Goal: Transaction & Acquisition: Book appointment/travel/reservation

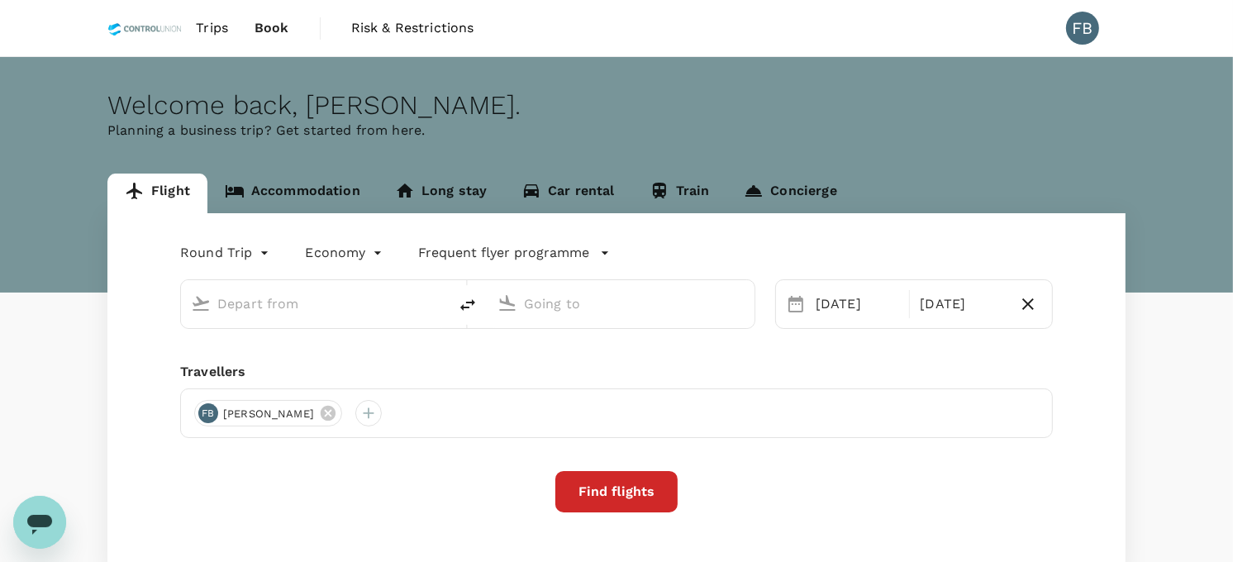
type input "Kuala Lumpur Intl ([GEOGRAPHIC_DATA])"
type input "[GEOGRAPHIC_DATA], [GEOGRAPHIC_DATA] (any)"
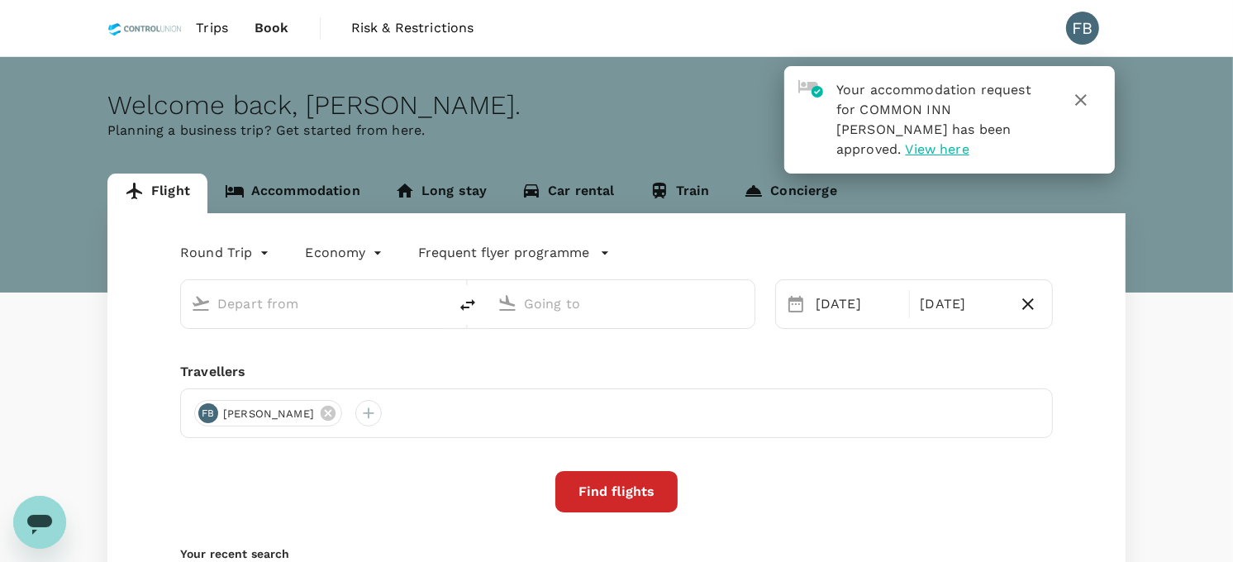
type input "Kuala Lumpur Intl ([GEOGRAPHIC_DATA])"
type input "[GEOGRAPHIC_DATA], [GEOGRAPHIC_DATA] (any)"
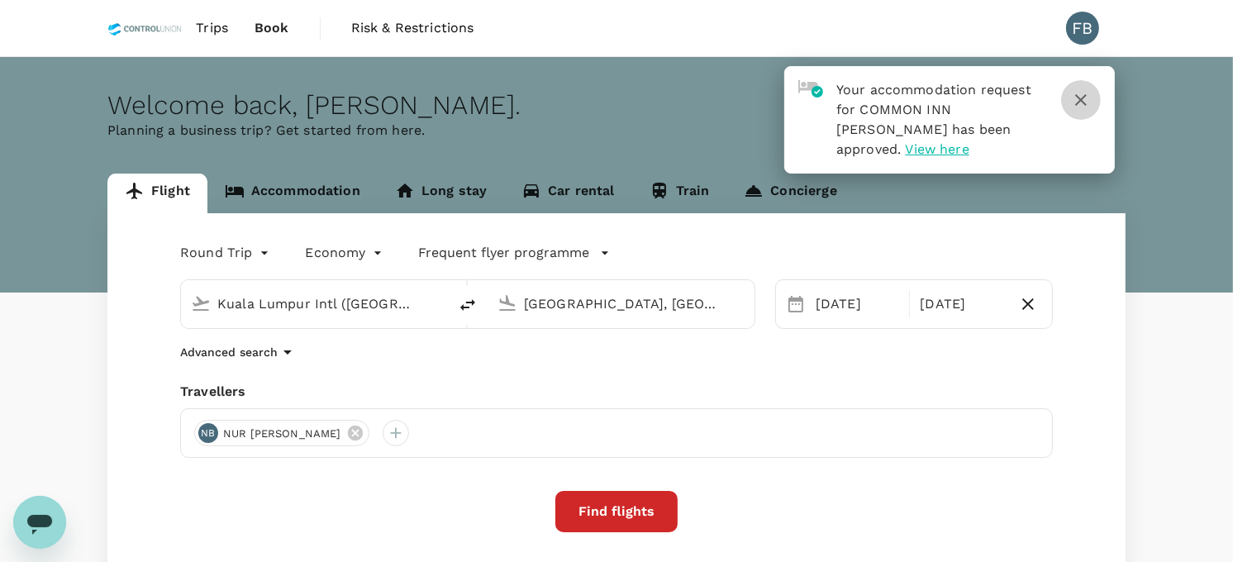
click at [1083, 100] on icon "button" at bounding box center [1081, 100] width 20 height 20
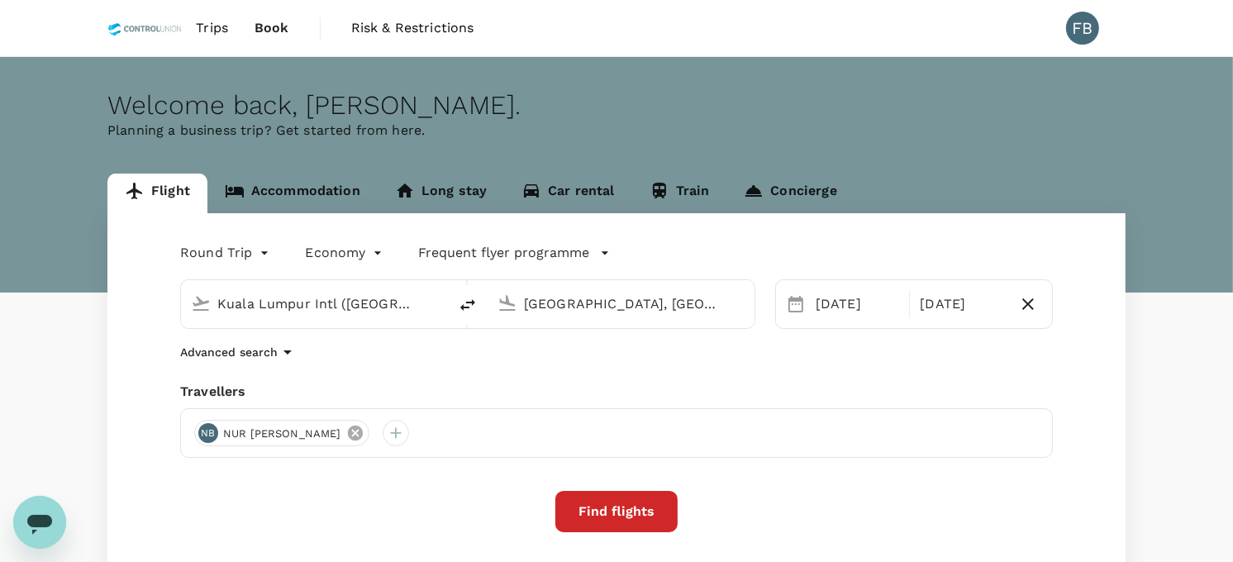
click at [362, 432] on icon at bounding box center [354, 433] width 15 height 15
click at [208, 436] on div at bounding box center [207, 433] width 26 height 26
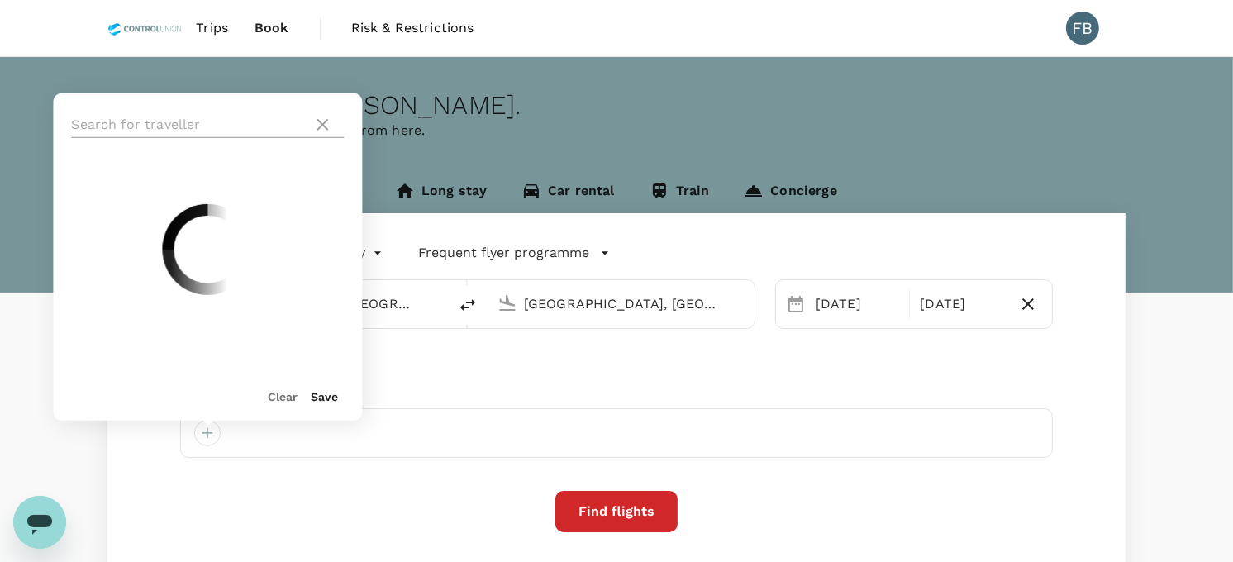
click at [172, 125] on input "text" at bounding box center [188, 125] width 235 height 26
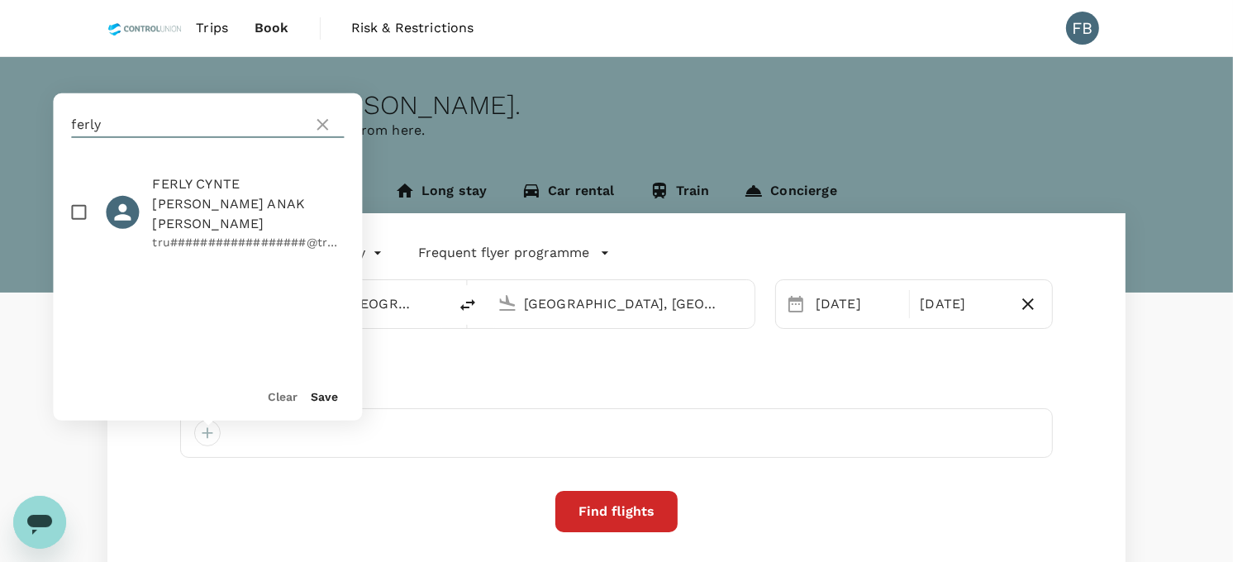
type input "ferly"
click at [79, 198] on input "checkbox" at bounding box center [78, 212] width 35 height 35
checkbox input "true"
click at [327, 398] on button "Save" at bounding box center [324, 396] width 27 height 13
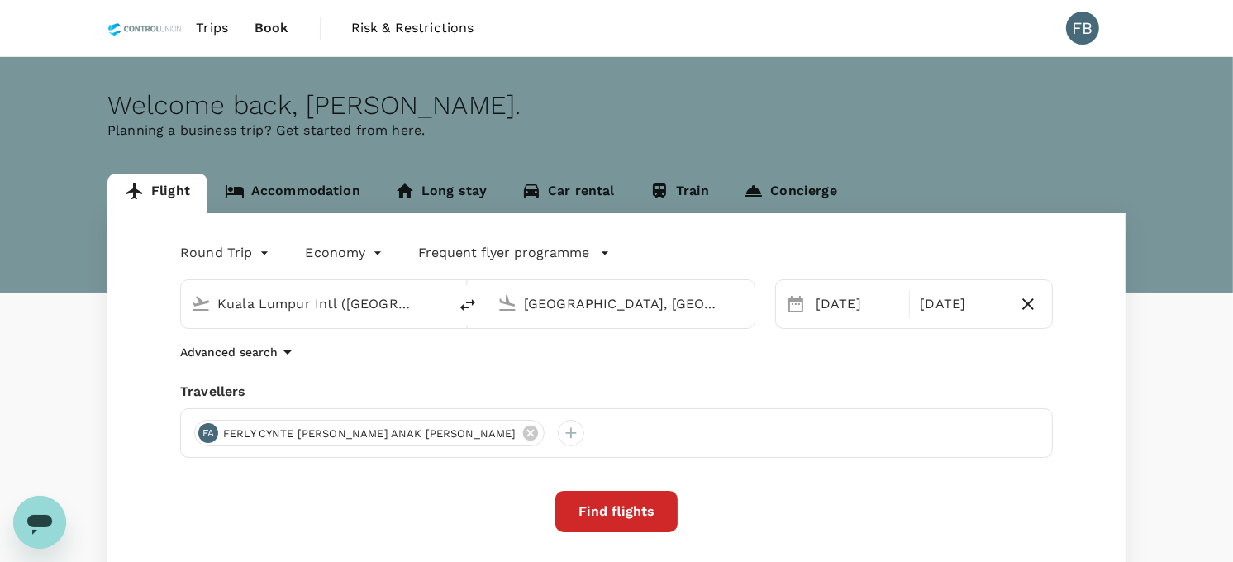
click at [347, 299] on input "Kuala Lumpur Intl ([GEOGRAPHIC_DATA])" at bounding box center [315, 304] width 196 height 26
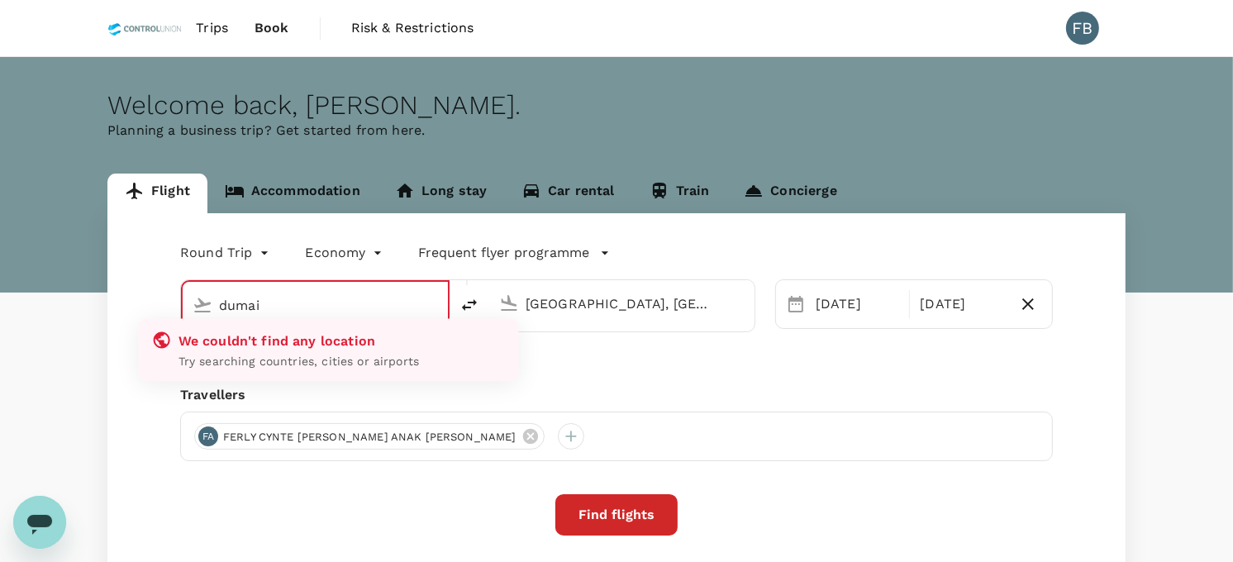
click at [350, 299] on input "dumai" at bounding box center [316, 306] width 194 height 26
drag, startPoint x: 342, startPoint y: 299, endPoint x: 99, endPoint y: 298, distance: 243.0
click at [99, 298] on div "Flight Accommodation Long stay Car rental Train Concierge Round Trip roundtrip …" at bounding box center [617, 429] width 1058 height 510
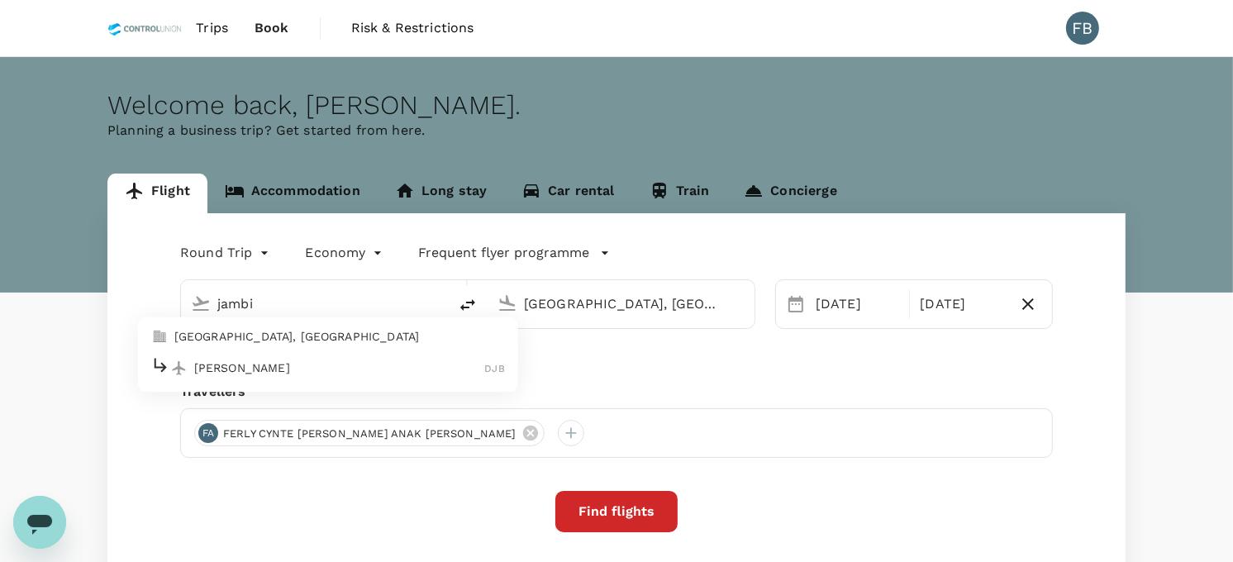
click at [221, 346] on li "[GEOGRAPHIC_DATA], [GEOGRAPHIC_DATA]" at bounding box center [328, 337] width 380 height 26
type input "[GEOGRAPHIC_DATA], [GEOGRAPHIC_DATA] (any)"
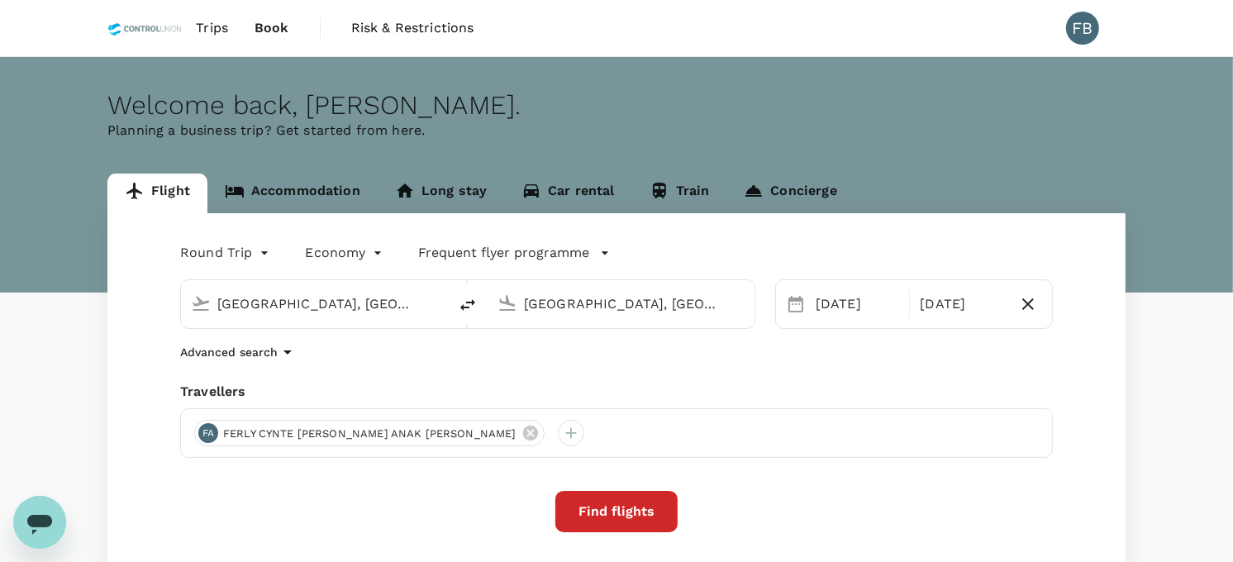
scroll to position [0, 13]
click at [597, 299] on input "[GEOGRAPHIC_DATA], [GEOGRAPHIC_DATA] (any)" at bounding box center [622, 304] width 196 height 26
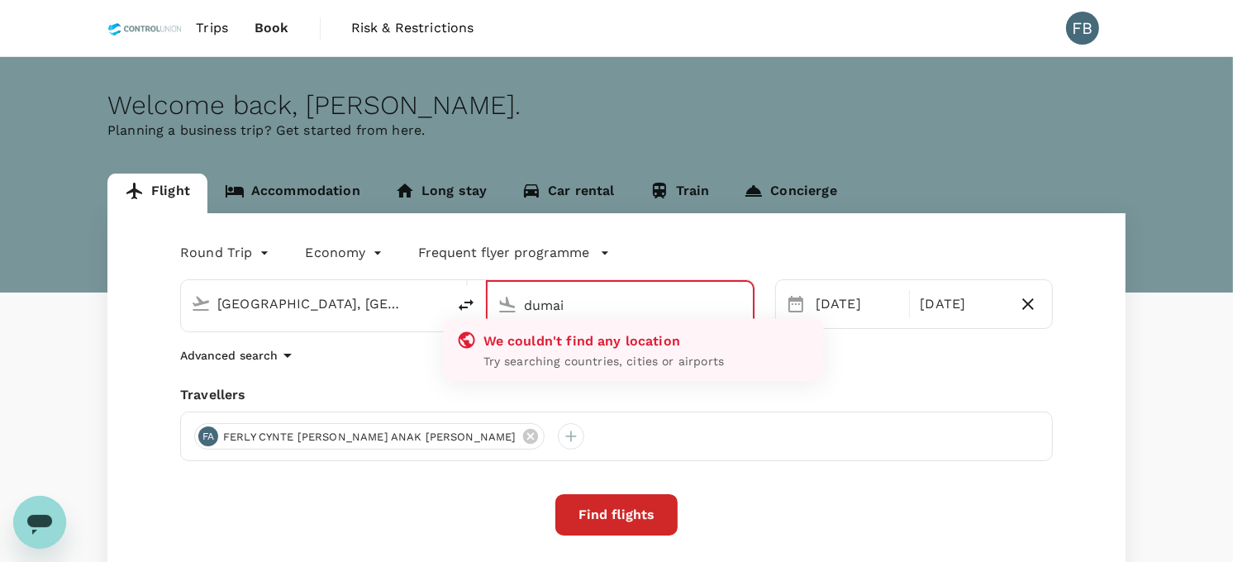
type input "[GEOGRAPHIC_DATA], [GEOGRAPHIC_DATA] (any)"
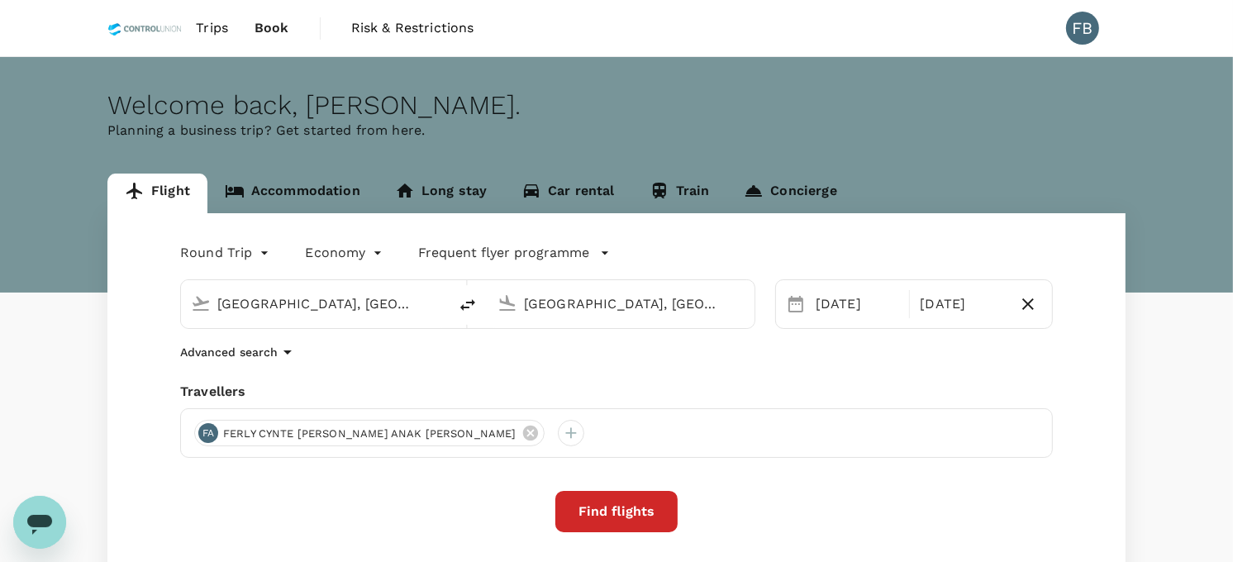
click at [362, 304] on input "[GEOGRAPHIC_DATA], [GEOGRAPHIC_DATA] (any)" at bounding box center [315, 304] width 196 height 26
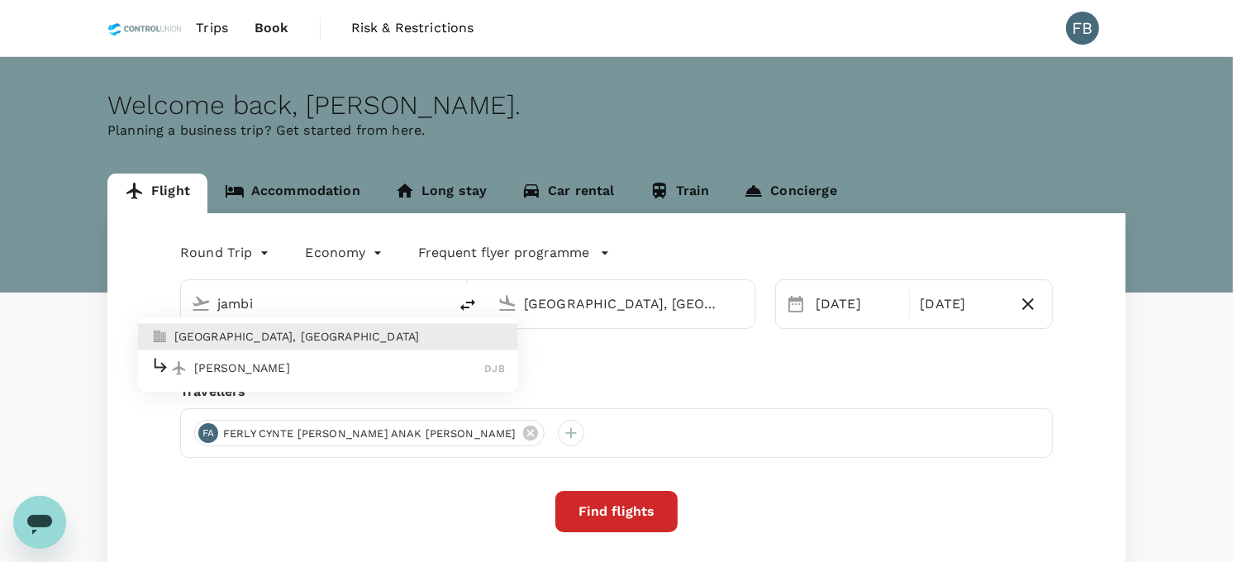
type input "[GEOGRAPHIC_DATA], [GEOGRAPHIC_DATA] (any)"
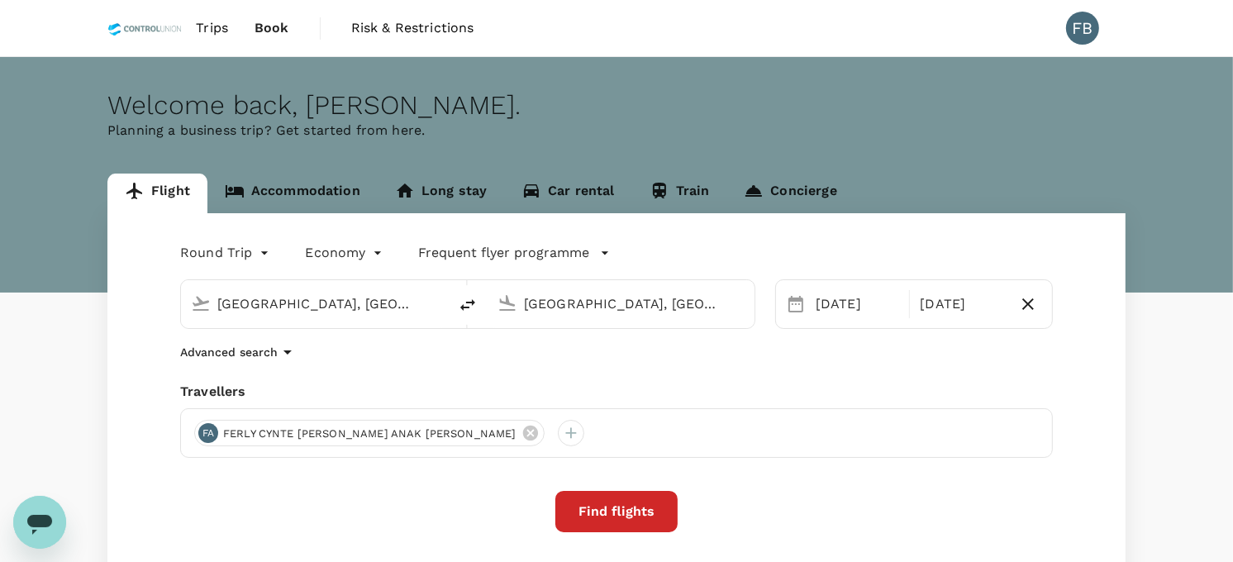
click at [569, 303] on input "[GEOGRAPHIC_DATA], [GEOGRAPHIC_DATA] (any)" at bounding box center [622, 304] width 196 height 26
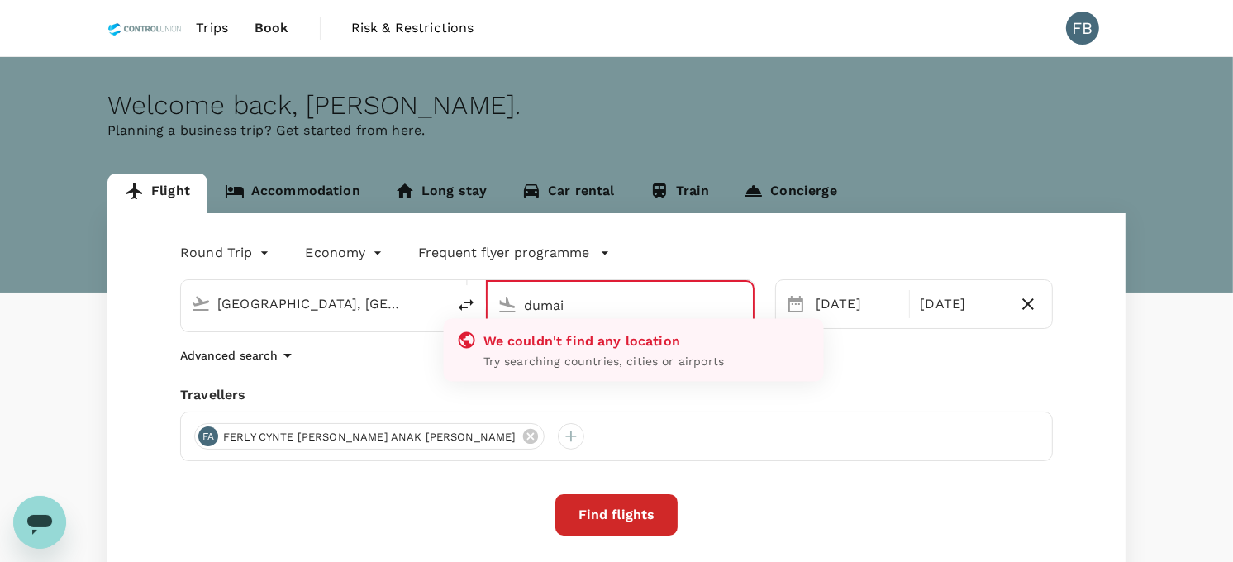
type input "[GEOGRAPHIC_DATA], [GEOGRAPHIC_DATA] (any)"
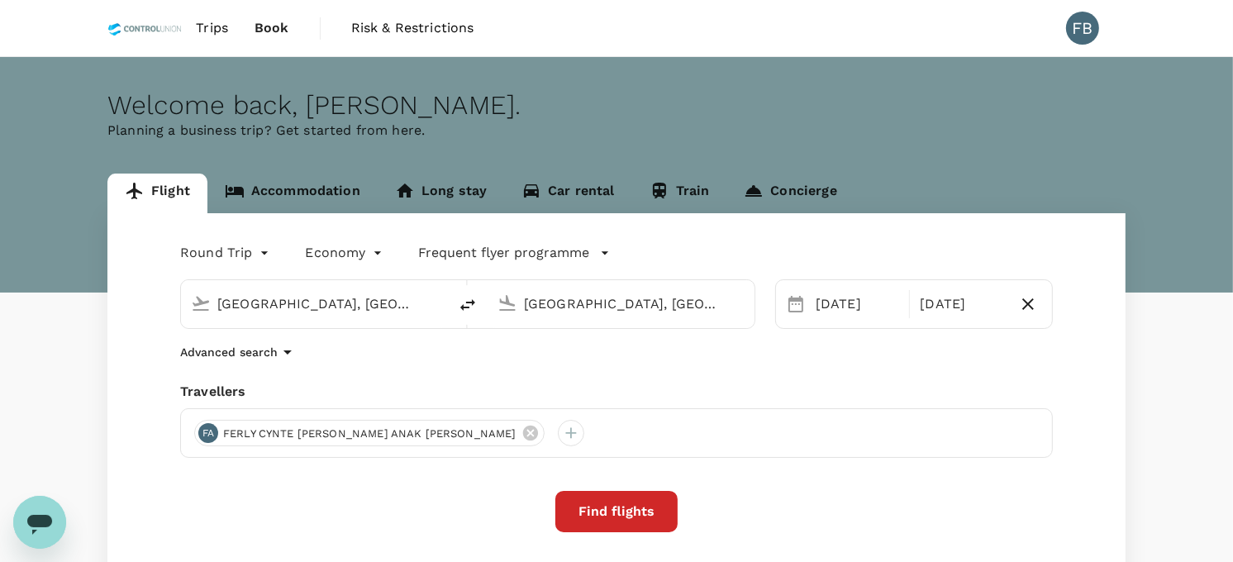
click at [384, 301] on input "[GEOGRAPHIC_DATA], [GEOGRAPHIC_DATA] (any)" at bounding box center [315, 304] width 196 height 26
click at [584, 302] on input "[GEOGRAPHIC_DATA], [GEOGRAPHIC_DATA] (any)" at bounding box center [622, 304] width 196 height 26
click at [470, 303] on icon "delete" at bounding box center [468, 305] width 20 height 20
type input "[GEOGRAPHIC_DATA], [GEOGRAPHIC_DATA] (any)"
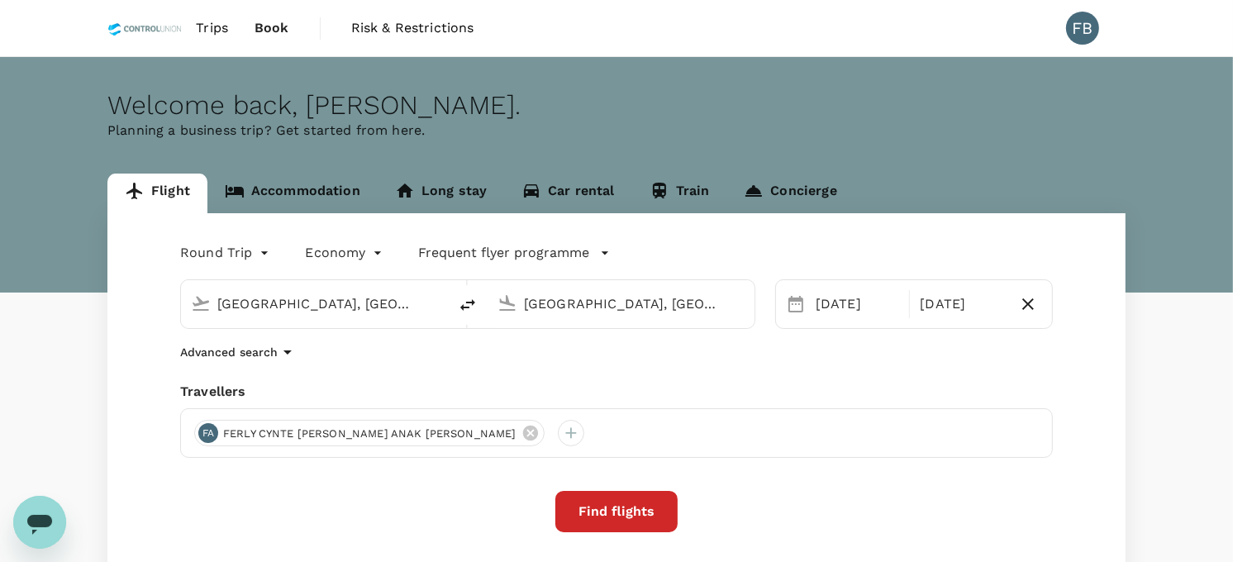
click at [378, 309] on input "[GEOGRAPHIC_DATA], [GEOGRAPHIC_DATA] (any)" at bounding box center [315, 304] width 196 height 26
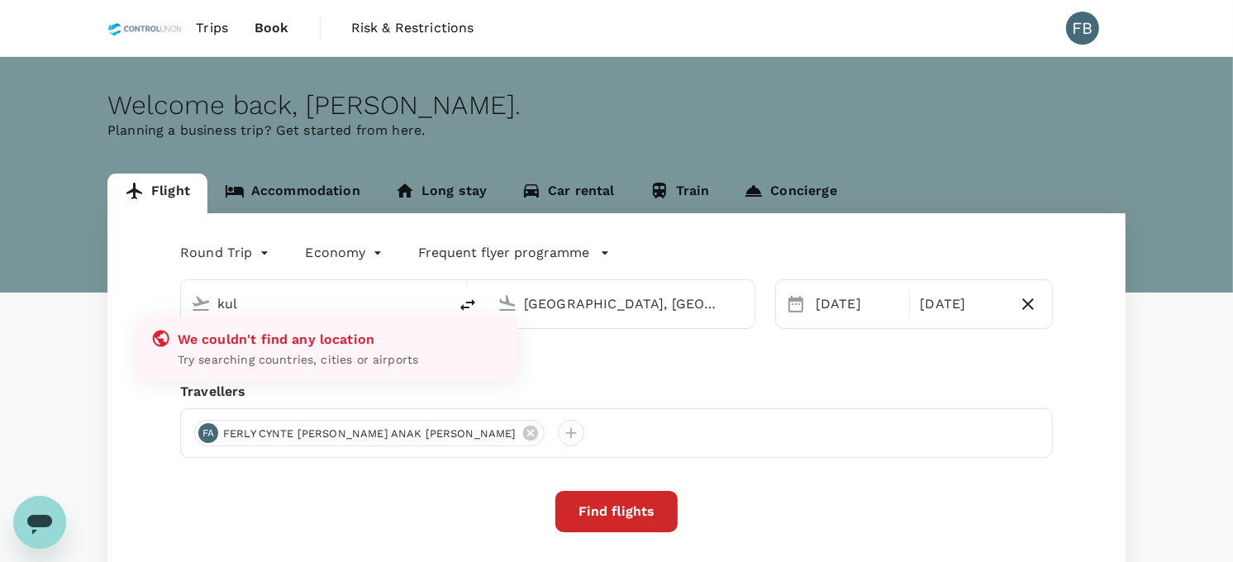
click at [356, 304] on input "kul" at bounding box center [315, 304] width 196 height 26
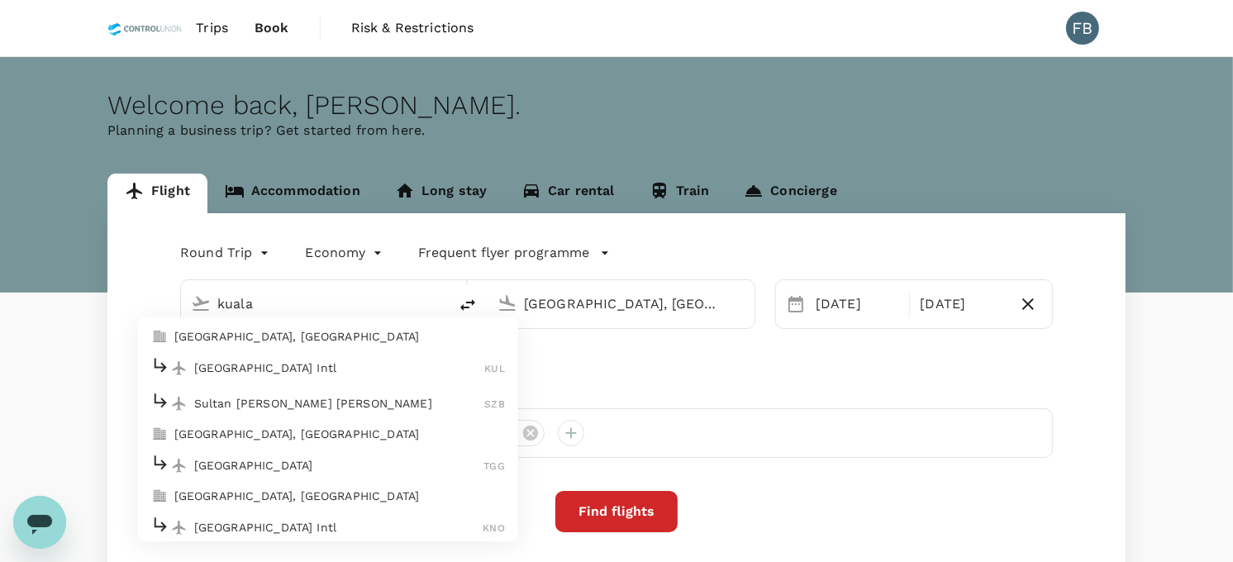
click at [331, 377] on div "[GEOGRAPHIC_DATA] Intl KUL" at bounding box center [328, 368] width 354 height 26
type input "Kuala Lumpur Intl ([GEOGRAPHIC_DATA])"
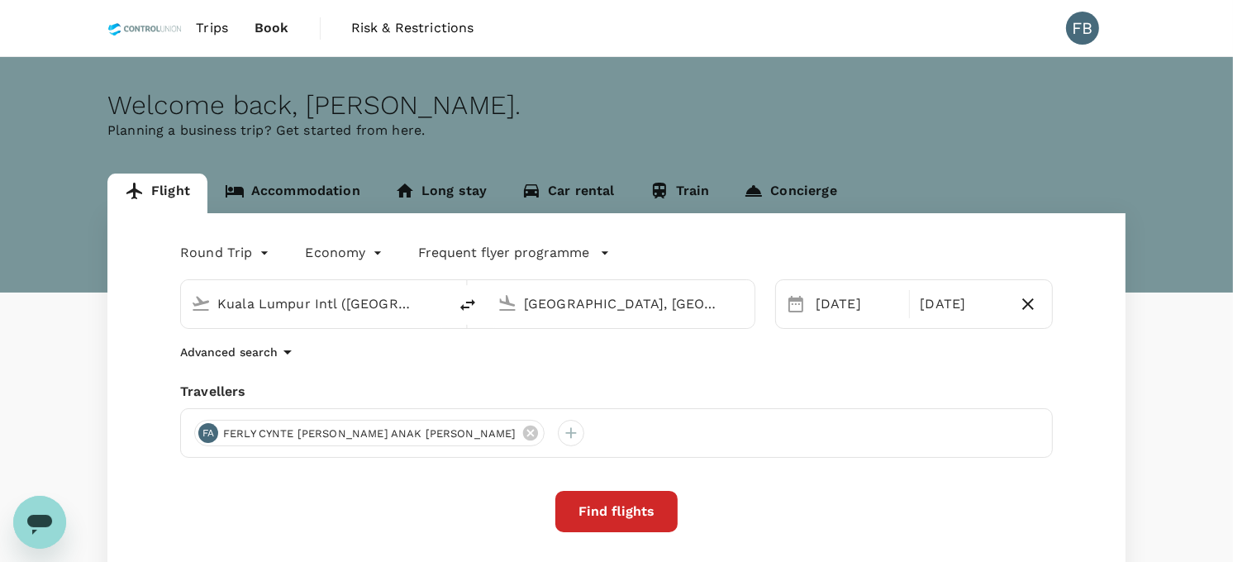
click at [574, 299] on input "[GEOGRAPHIC_DATA], [GEOGRAPHIC_DATA] (any)" at bounding box center [622, 304] width 196 height 26
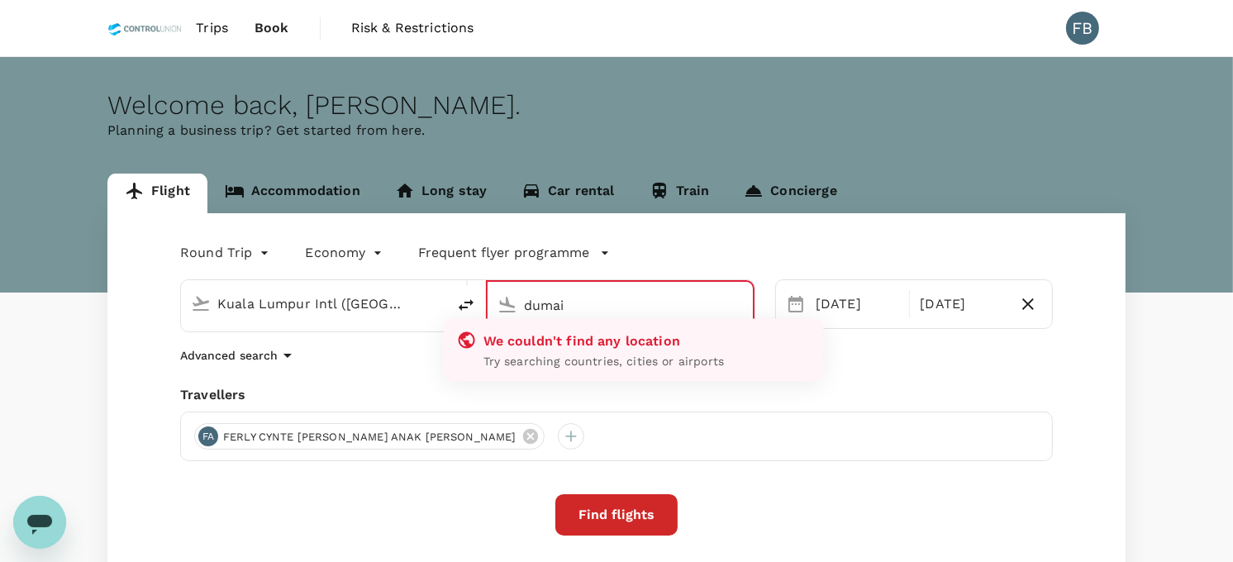
type input "[GEOGRAPHIC_DATA], [GEOGRAPHIC_DATA] (any)"
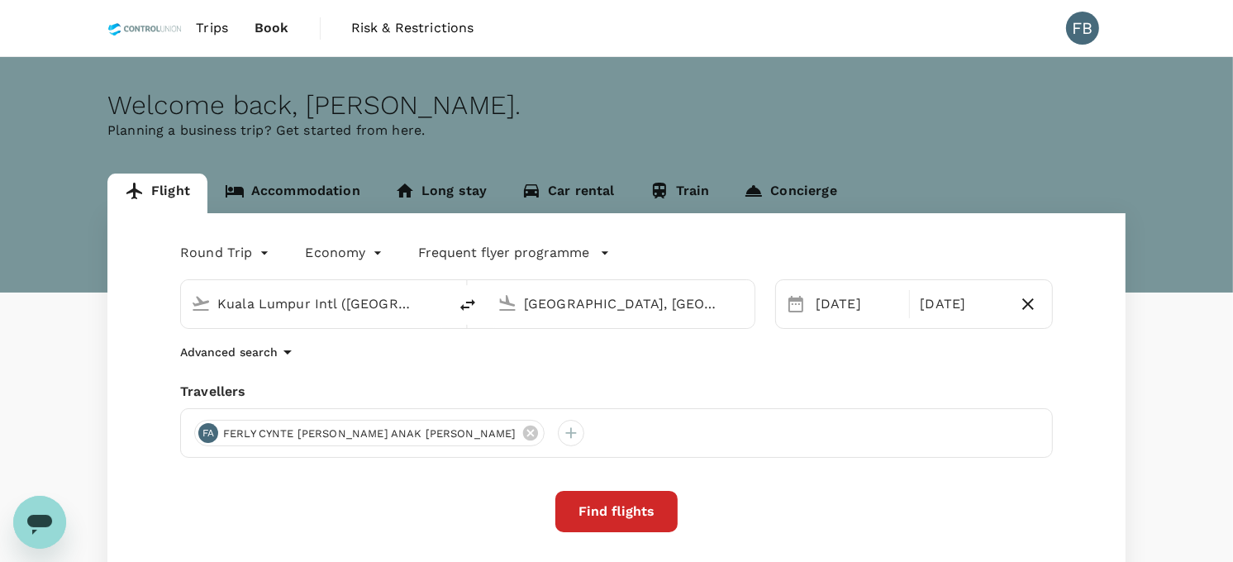
click at [713, 246] on div "Round Trip roundtrip Economy economy Frequent flyer programme" at bounding box center [600, 249] width 906 height 33
click at [465, 302] on icon "delete" at bounding box center [468, 305] width 20 height 20
type input "[GEOGRAPHIC_DATA], [GEOGRAPHIC_DATA] (any)"
type input "Kuala Lumpur Intl ([GEOGRAPHIC_DATA])"
click at [1151, 200] on div "Flight Accommodation Long stay Car rental Train Concierge Round Trip roundtrip …" at bounding box center [616, 427] width 1233 height 507
